Goal: Obtain resource: Download file/media

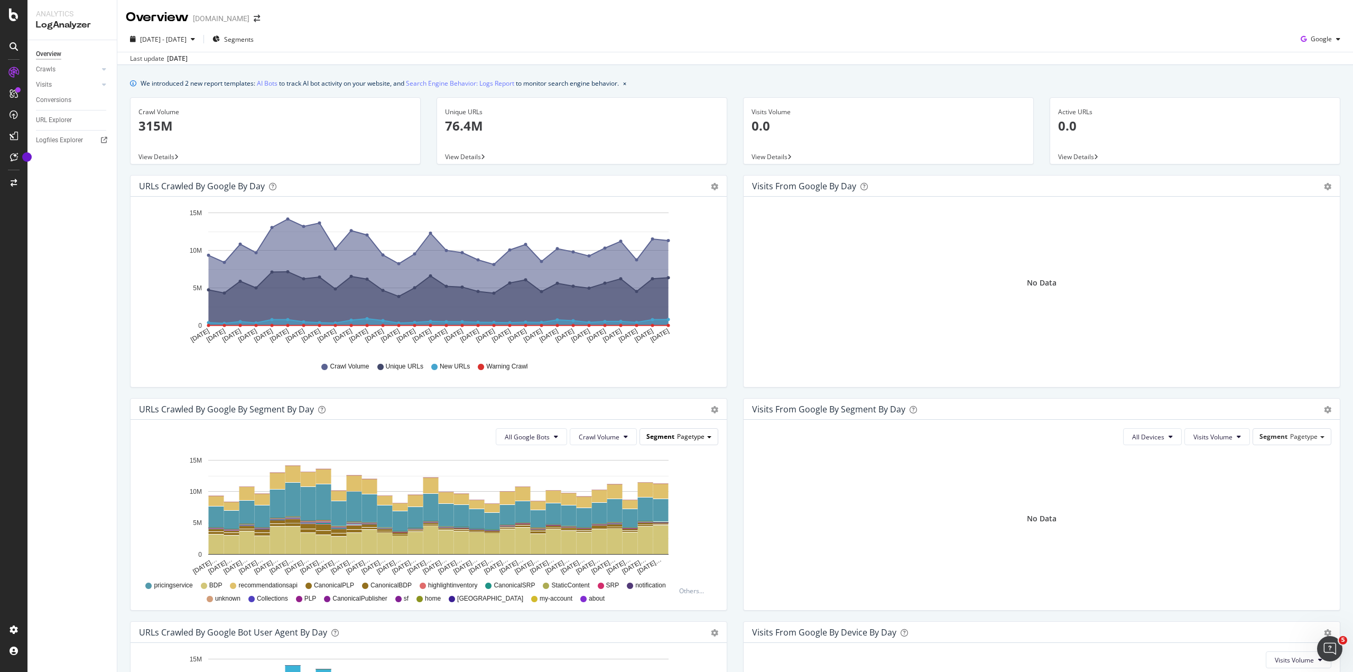
click at [696, 444] on div "Segment Pagetype" at bounding box center [679, 436] width 78 height 15
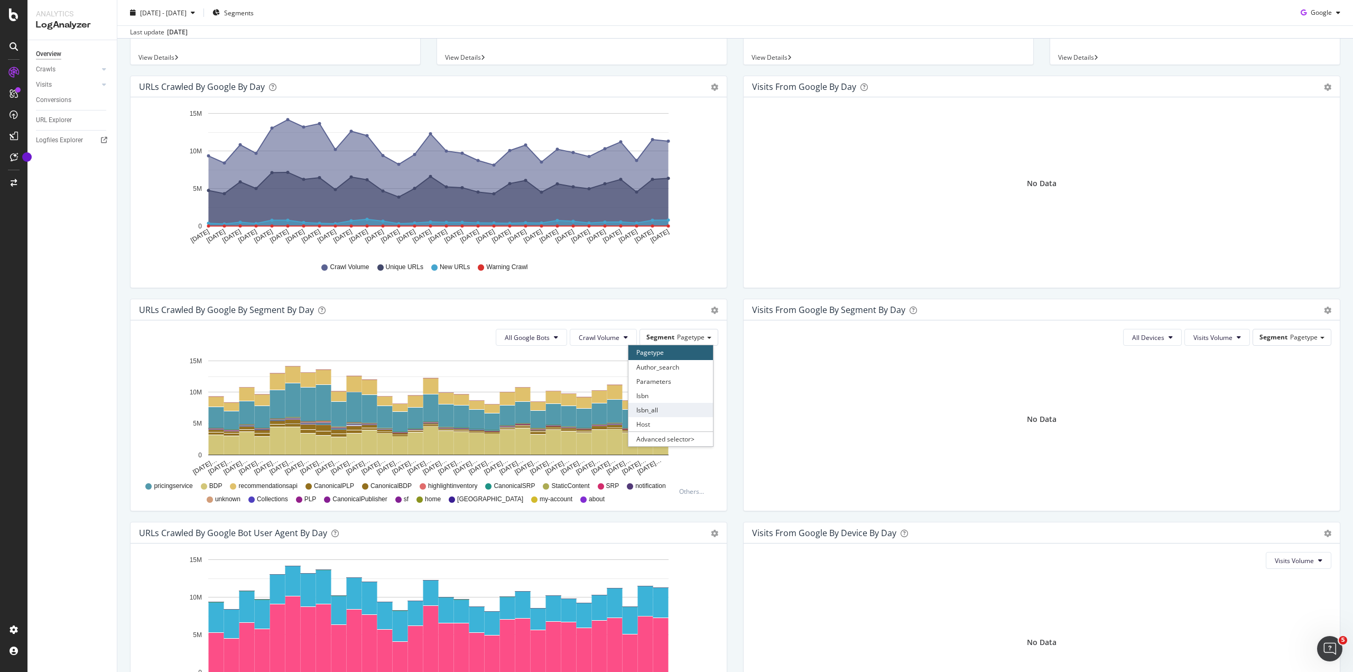
scroll to position [106, 0]
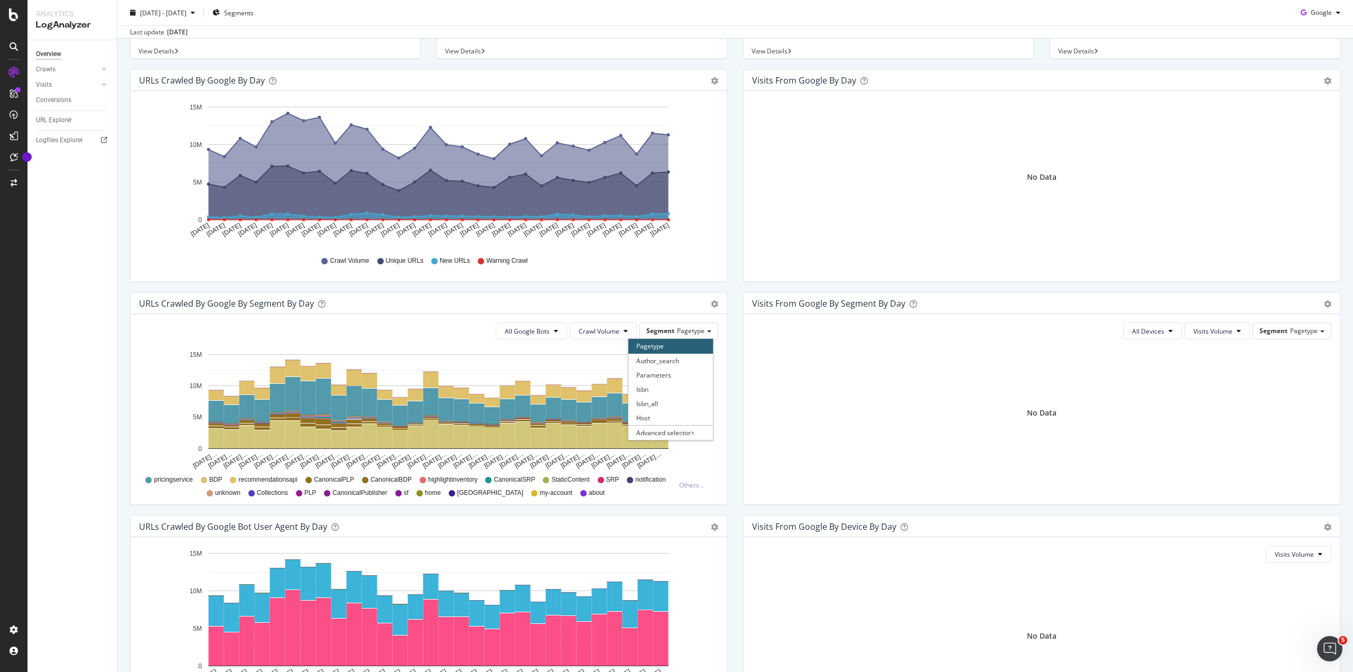
click at [671, 343] on div "Pagetype" at bounding box center [670, 346] width 85 height 14
click at [664, 328] on span "Segment" at bounding box center [660, 330] width 28 height 9
click at [94, 353] on div "Overview Crawls Daily Distribution Segments Distribution HTTP Codes Resources V…" at bounding box center [71, 355] width 89 height 631
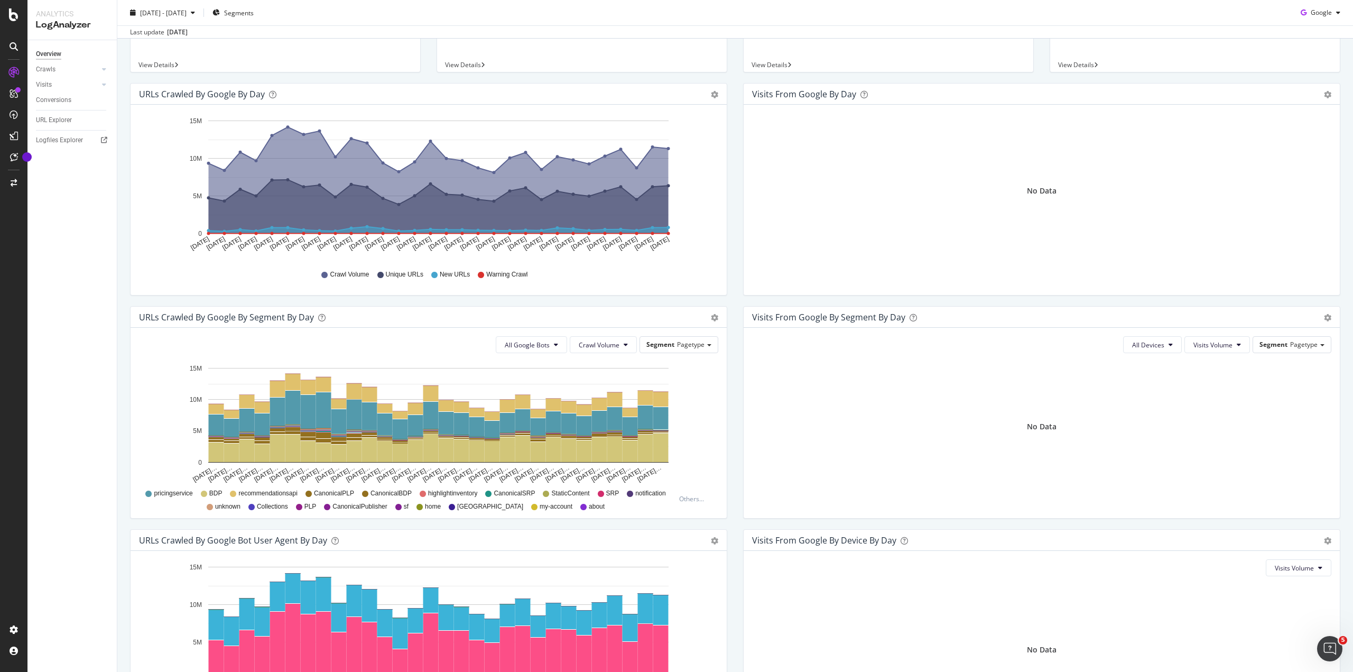
scroll to position [0, 0]
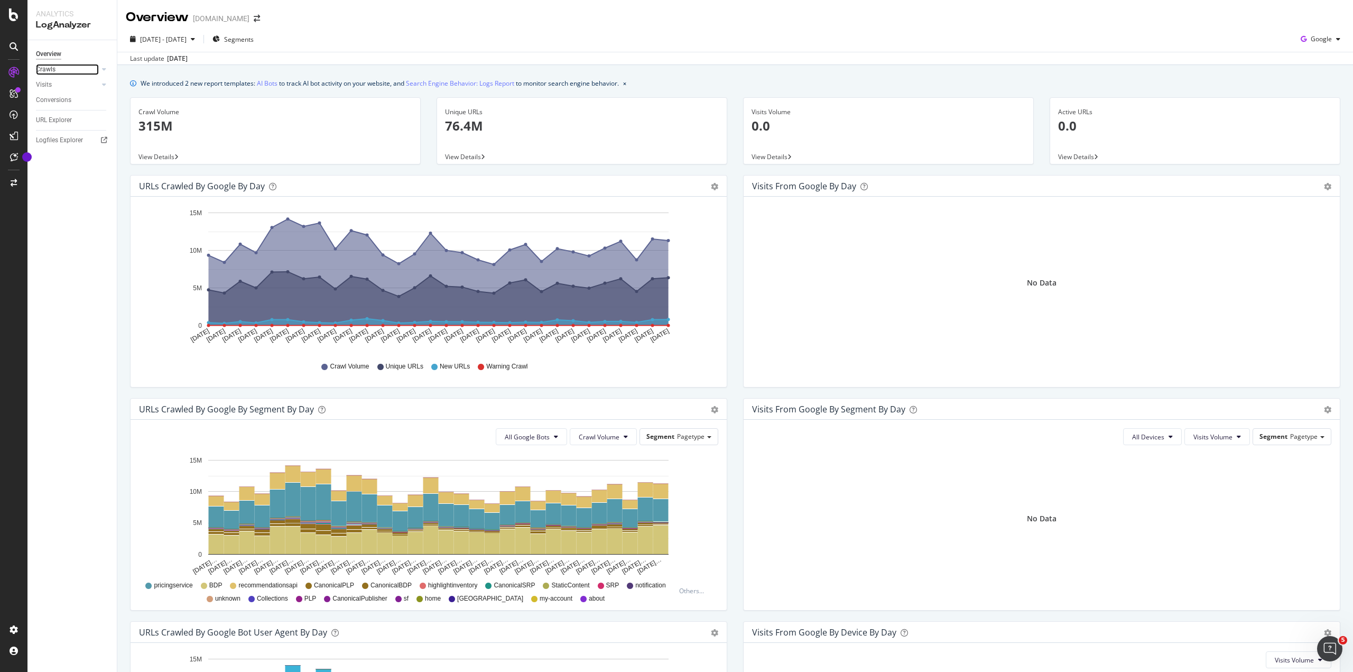
click at [94, 67] on div at bounding box center [93, 69] width 11 height 11
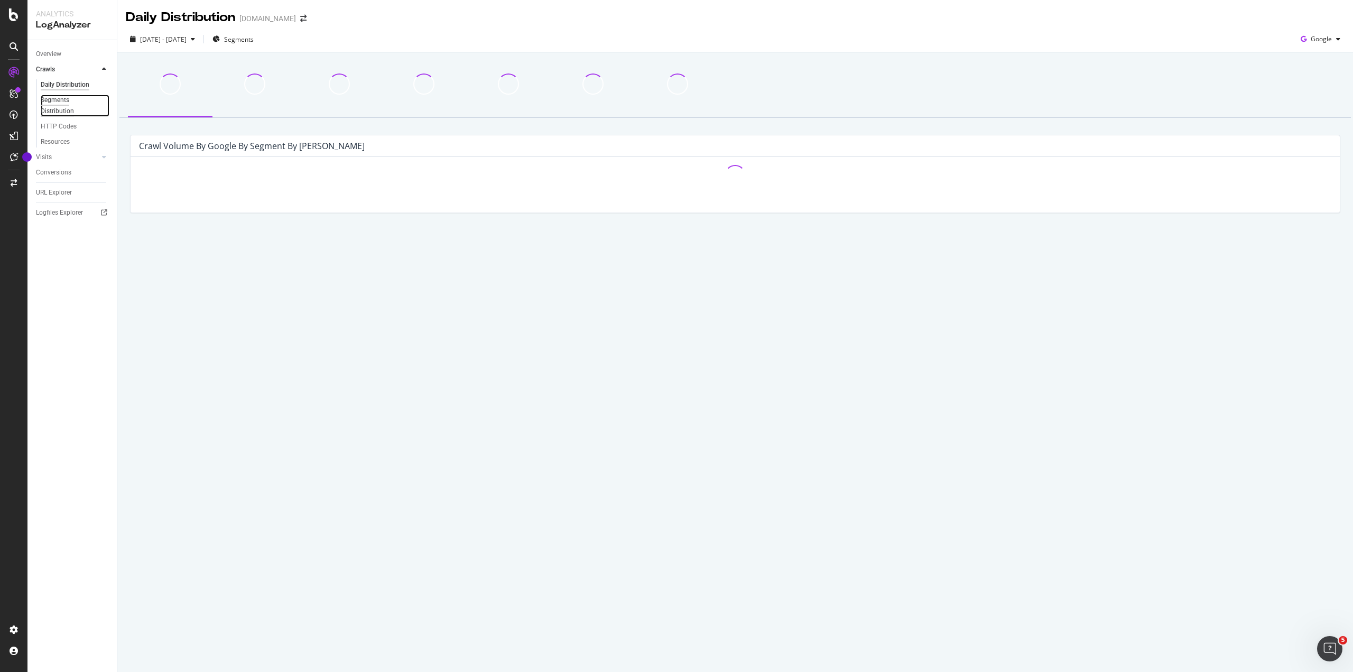
click at [53, 99] on div "Segments Distribution" at bounding box center [70, 106] width 59 height 22
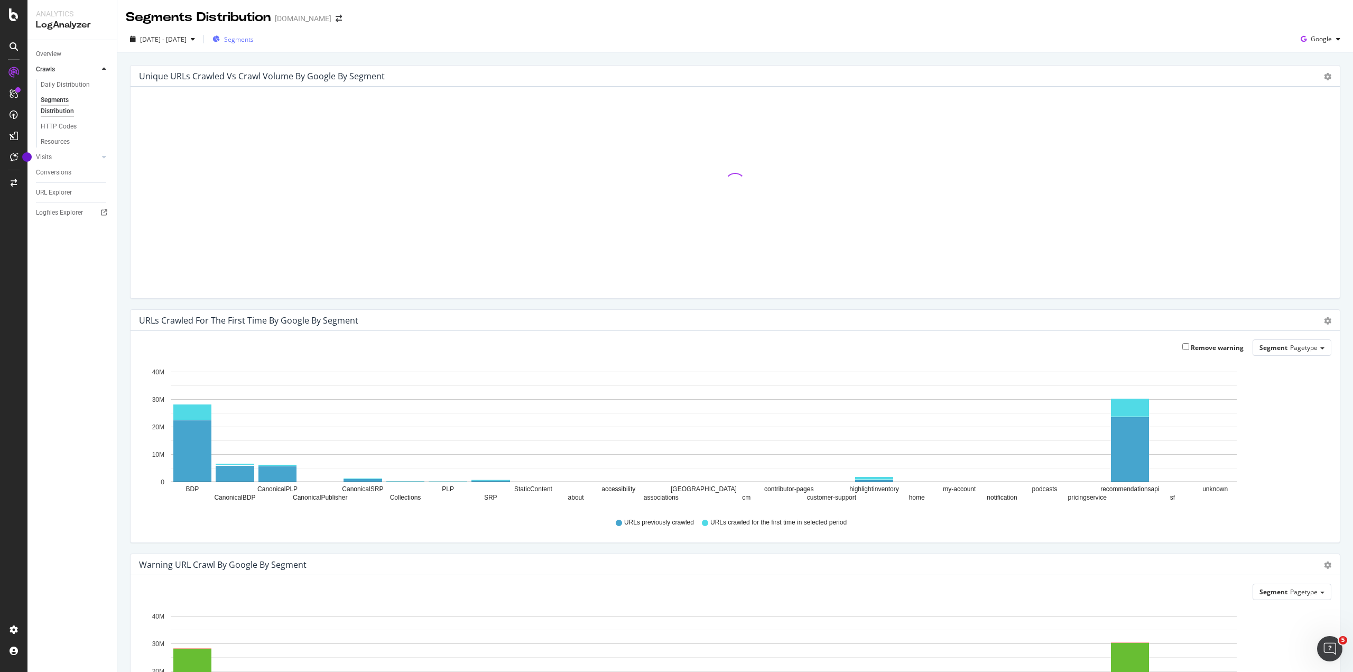
click at [254, 40] on span "Segments" at bounding box center [239, 39] width 30 height 9
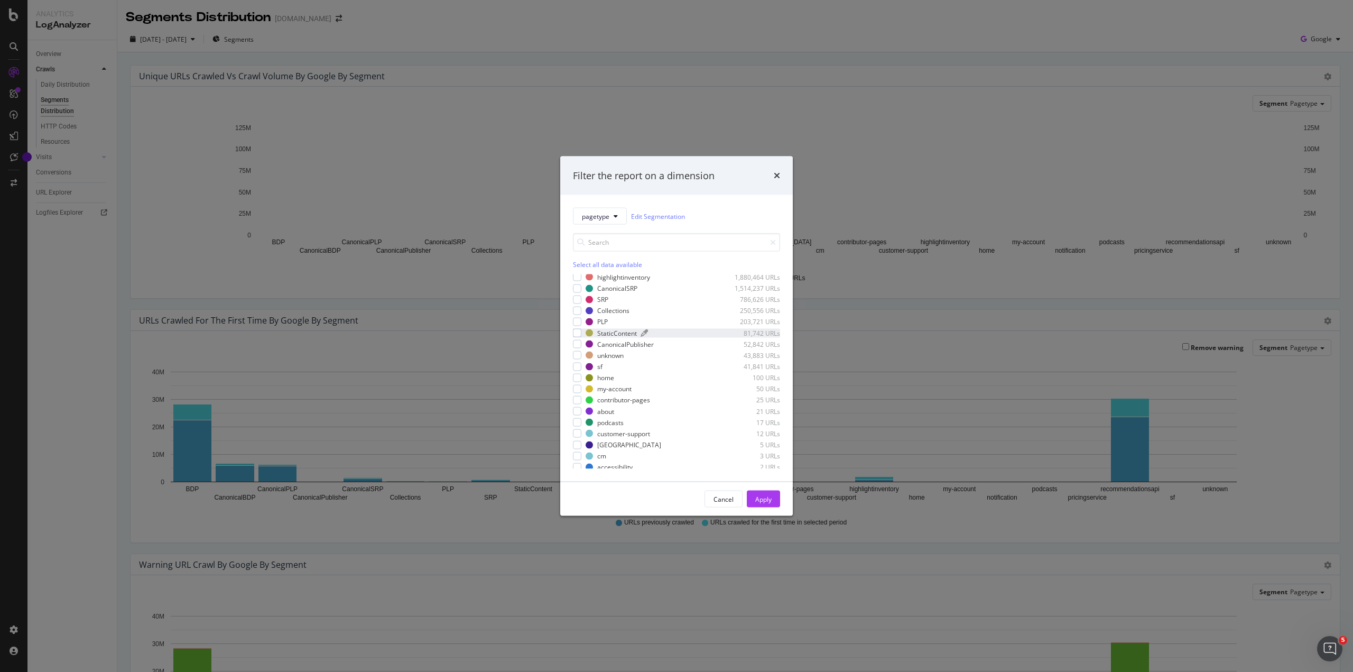
scroll to position [32, 0]
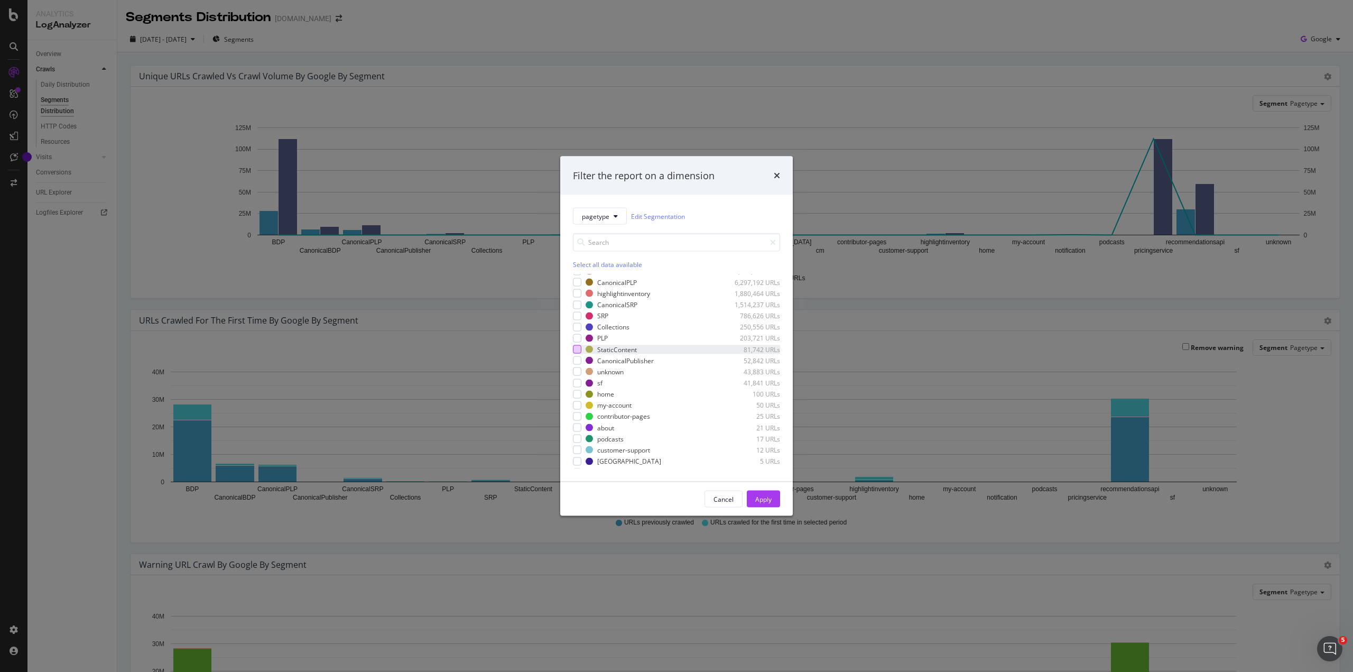
click at [575, 352] on div "modal" at bounding box center [577, 349] width 8 height 8
click at [767, 497] on div "Apply" at bounding box center [763, 498] width 16 height 9
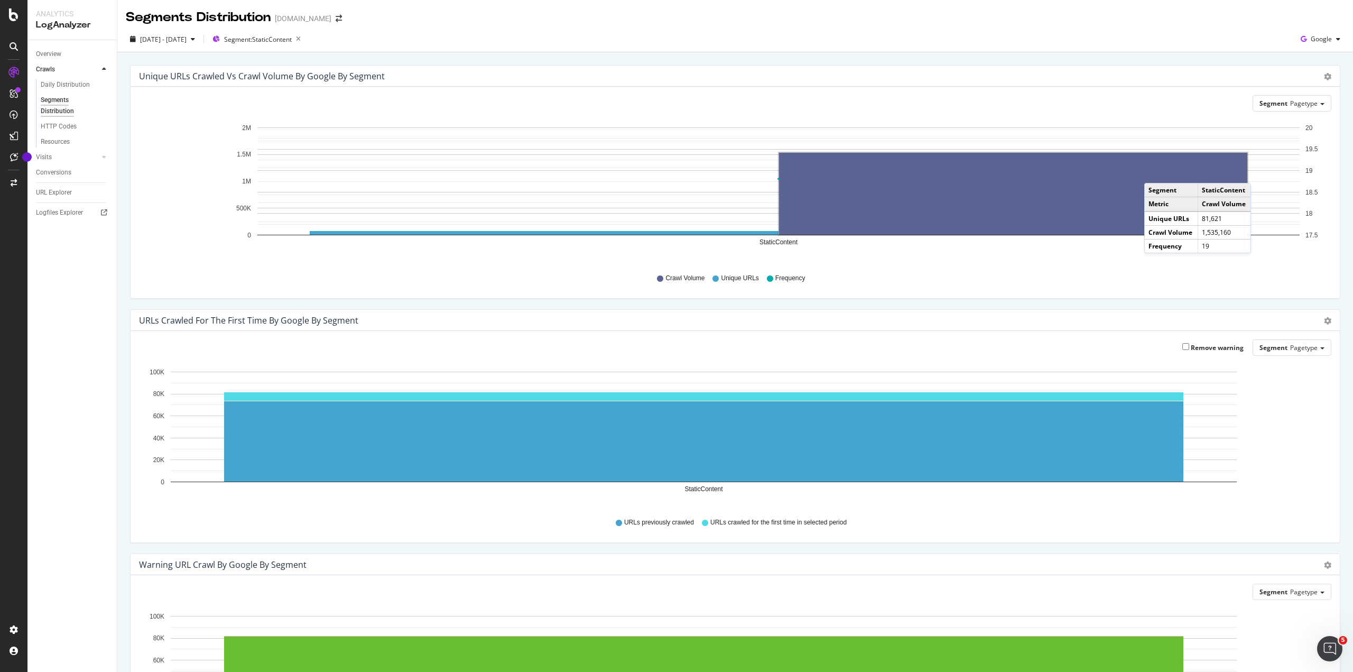
click at [1155, 172] on rect "A chart." at bounding box center [1013, 194] width 468 height 82
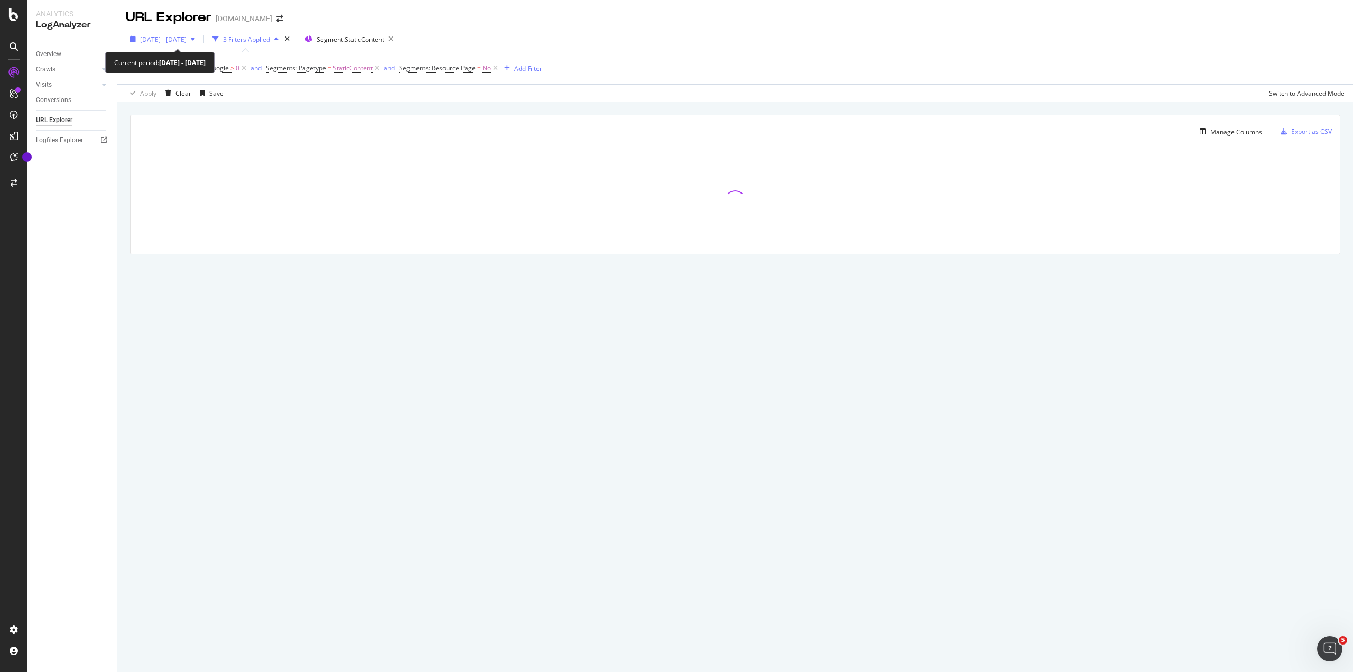
click at [199, 44] on div "2025 Sep. 13th - Oct. 12th" at bounding box center [162, 39] width 73 height 16
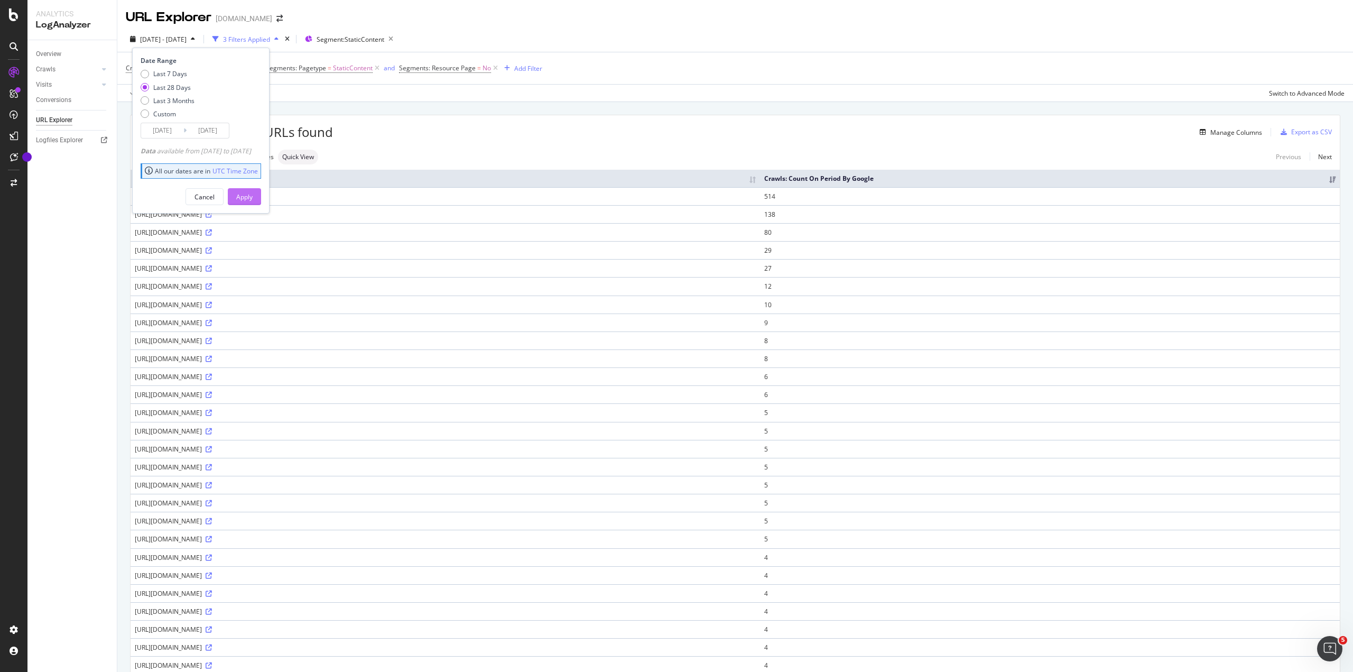
click at [253, 195] on div "Apply" at bounding box center [244, 196] width 16 height 9
click at [212, 197] on icon at bounding box center [209, 196] width 6 height 6
click at [514, 66] on div "Add Filter" at bounding box center [528, 68] width 28 height 9
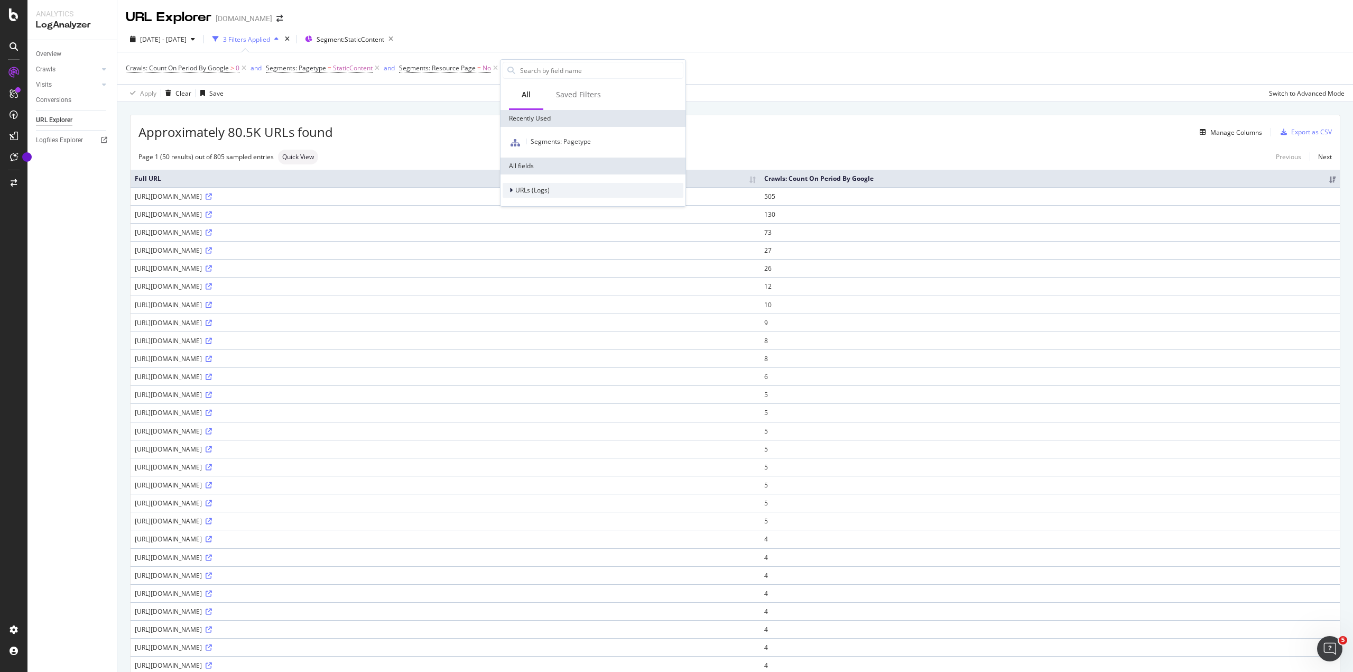
click at [528, 191] on span "URLs (Logs)" at bounding box center [532, 189] width 34 height 9
click at [557, 206] on span "URL Scheme" at bounding box center [540, 204] width 37 height 9
click at [566, 219] on span "Full URL" at bounding box center [554, 218] width 23 height 9
click at [540, 94] on icon at bounding box center [538, 94] width 7 height 6
click at [551, 208] on span "Doesn't contain" at bounding box center [537, 212] width 46 height 9
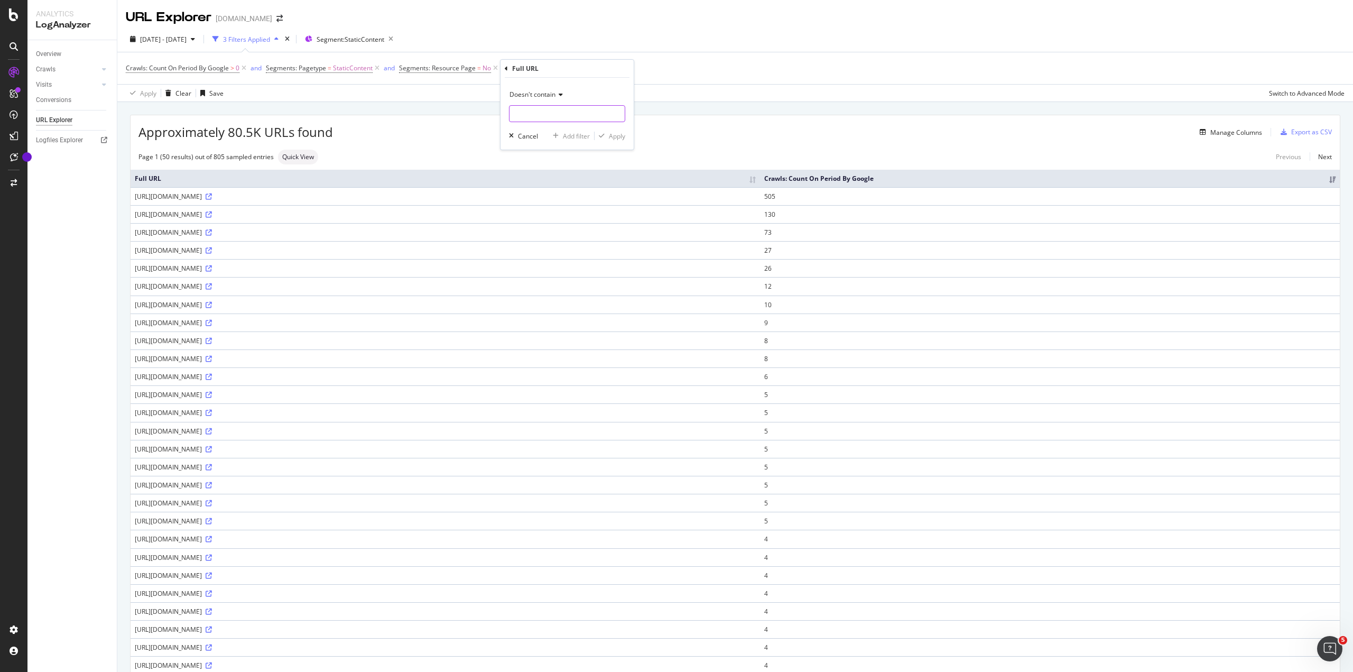
click at [551, 111] on input "text" at bounding box center [566, 113] width 115 height 17
type input "books/search"
click at [609, 140] on div "Apply" at bounding box center [617, 136] width 16 height 9
click at [1280, 132] on icon "button" at bounding box center [1283, 132] width 6 height 6
click at [1296, 135] on div "Export as CSV" at bounding box center [1311, 131] width 41 height 9
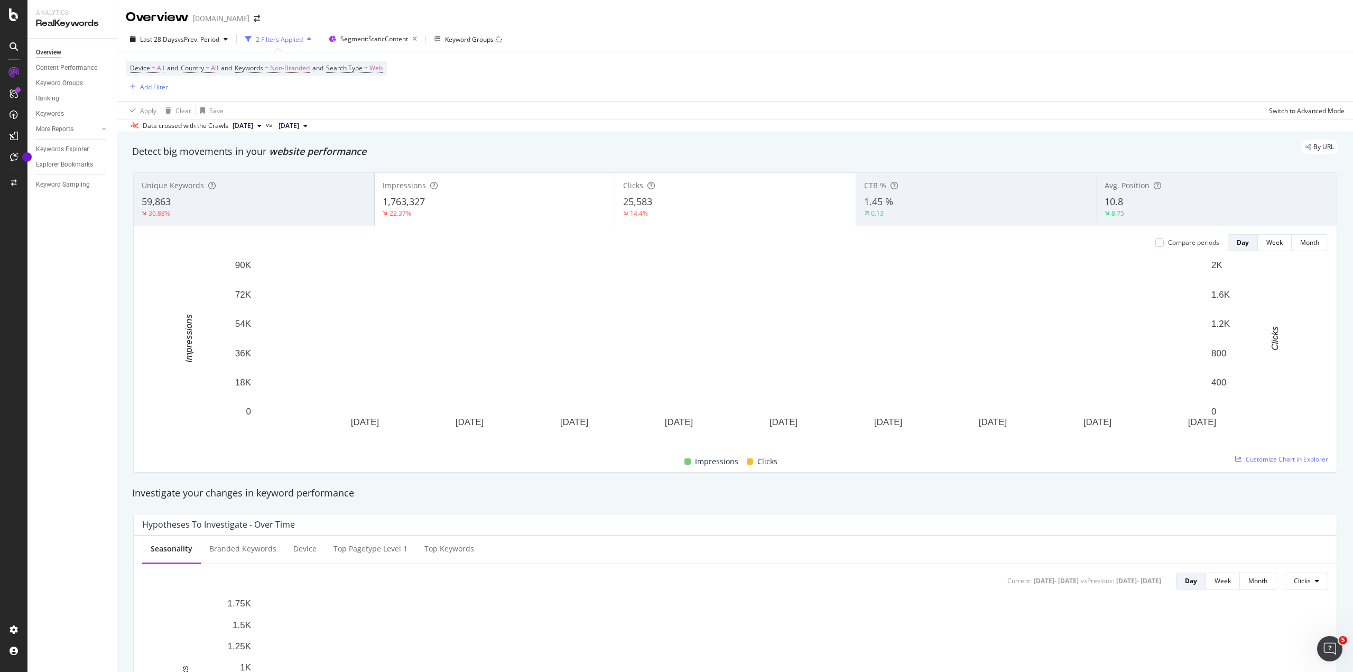
scroll to position [845, 0]
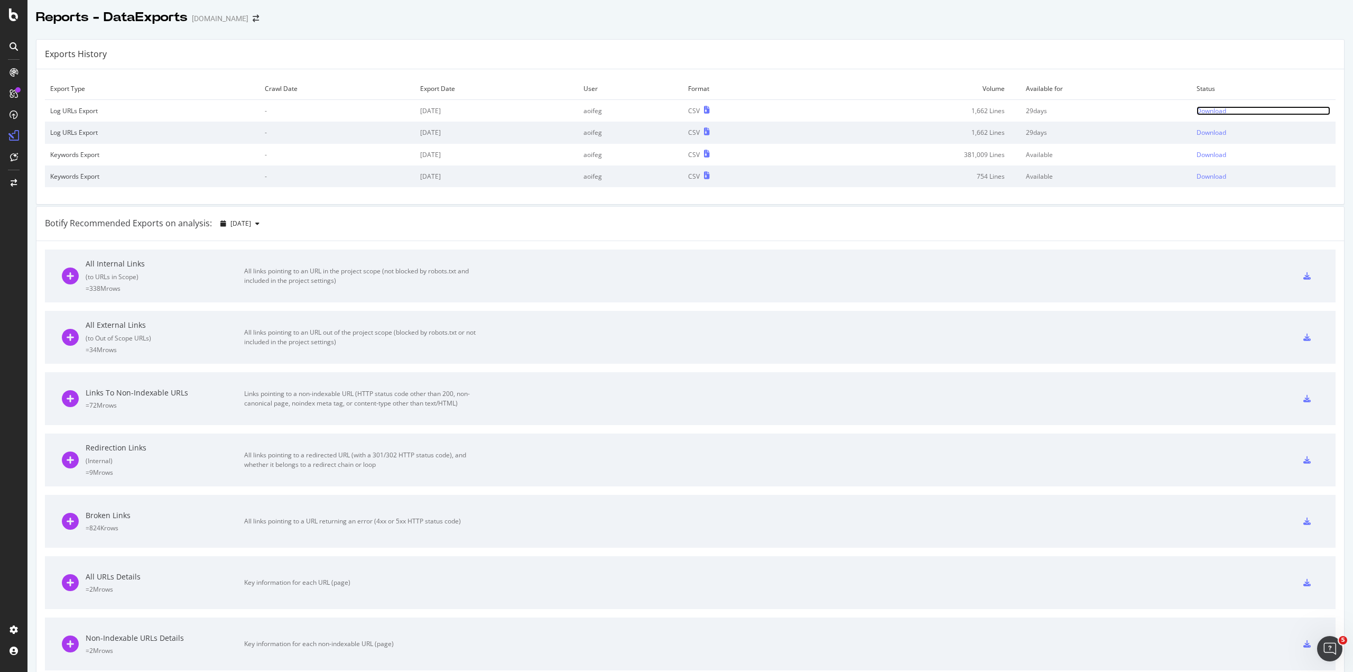
click at [1196, 112] on div "Download" at bounding box center [1211, 110] width 30 height 9
